Goal: Check status

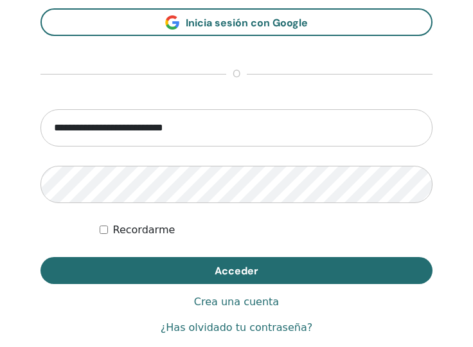
scroll to position [793, 0]
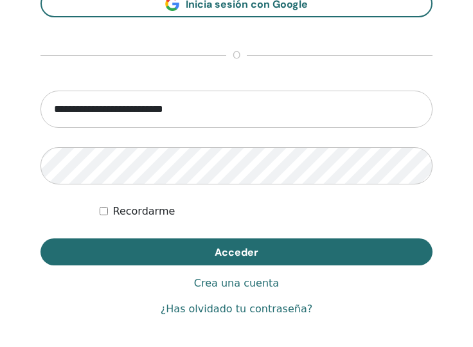
click at [192, 241] on button "Acceder" at bounding box center [237, 252] width 392 height 27
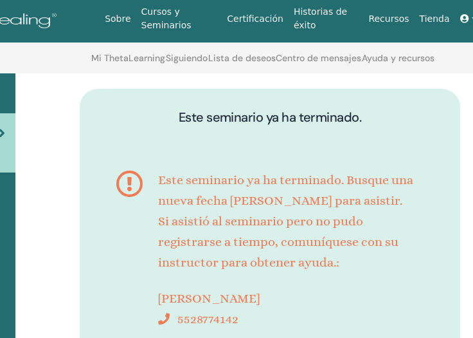
scroll to position [95, 178]
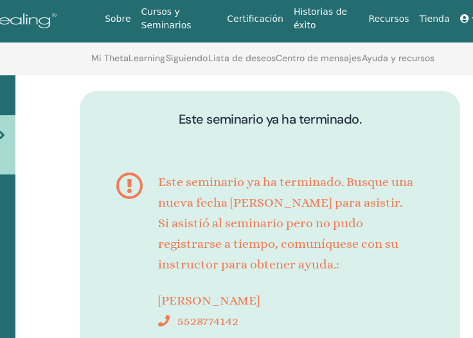
click at [122, 185] on icon at bounding box center [129, 252] width 27 height 160
click at [111, 293] on div "Este seminario ya ha terminado. Busque una nueva fecha [PERSON_NAME] para asist…" at bounding box center [270, 251] width 342 height 198
